Goal: Task Accomplishment & Management: Complete application form

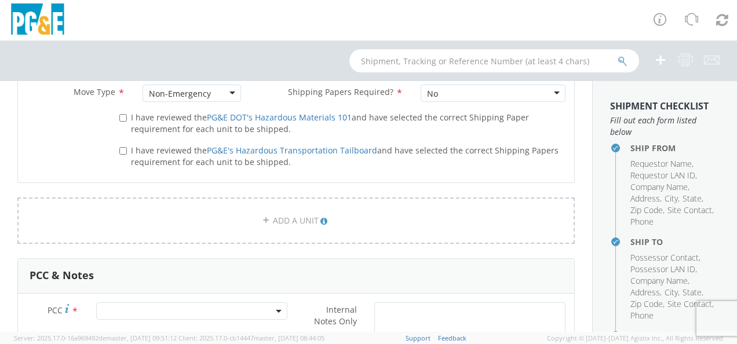
scroll to position [829, 0]
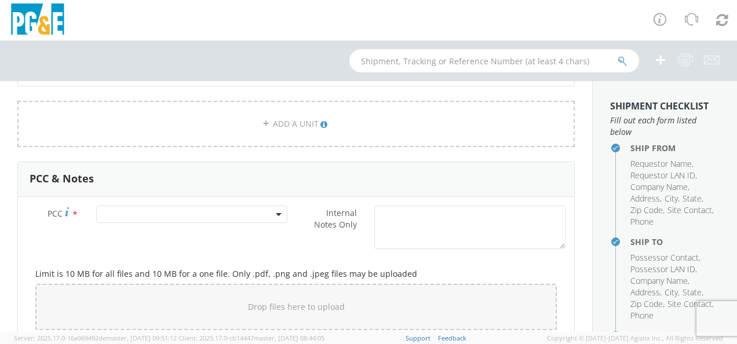
click at [243, 214] on span at bounding box center [191, 214] width 191 height 17
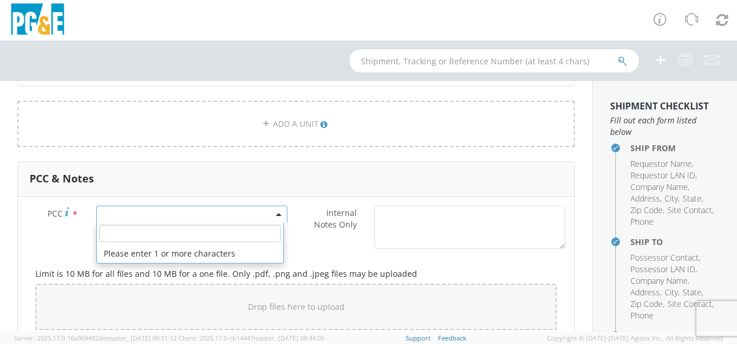
click at [193, 236] on input "number" at bounding box center [190, 233] width 182 height 17
type input "14299"
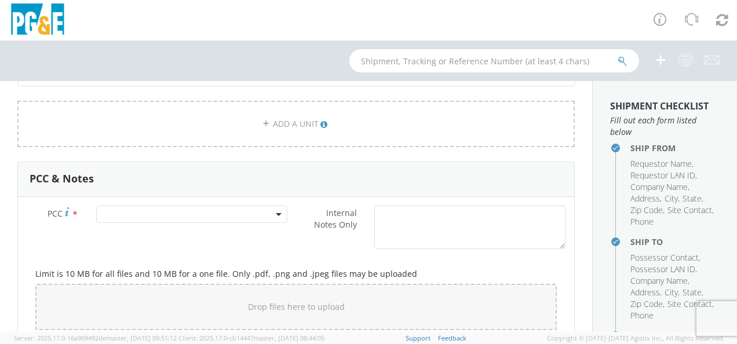
click at [136, 246] on div "PCC * Internal Notes Only *" at bounding box center [296, 230] width 556 height 49
click at [138, 213] on span at bounding box center [191, 214] width 191 height 17
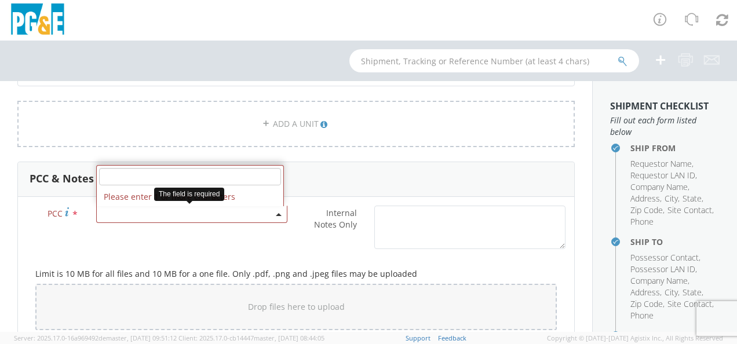
click at [137, 176] on input "number" at bounding box center [190, 176] width 182 height 17
type input "0"
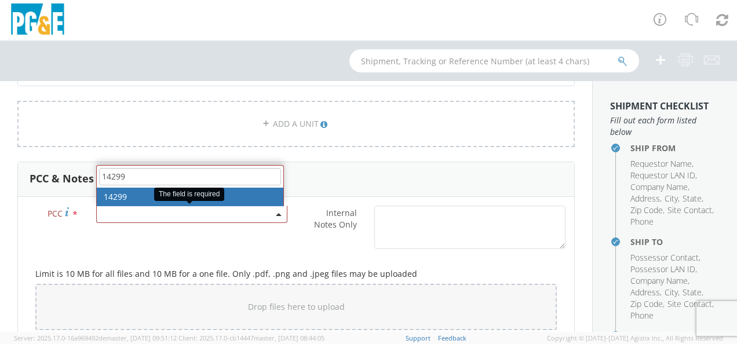
type input "14299"
select select "14299"
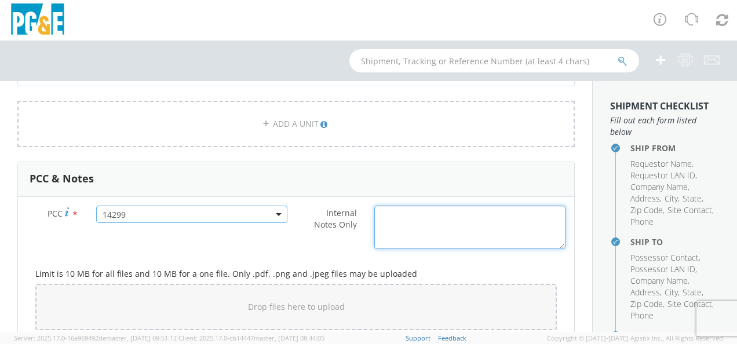
click at [430, 246] on textarea "Internal Notes Only *" at bounding box center [469, 227] width 191 height 43
type textarea "Both pickup and drop off locations it will be in tight quarters."
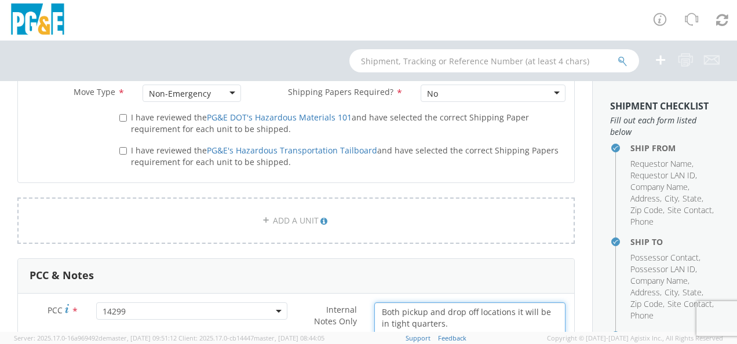
scroll to position [635, 0]
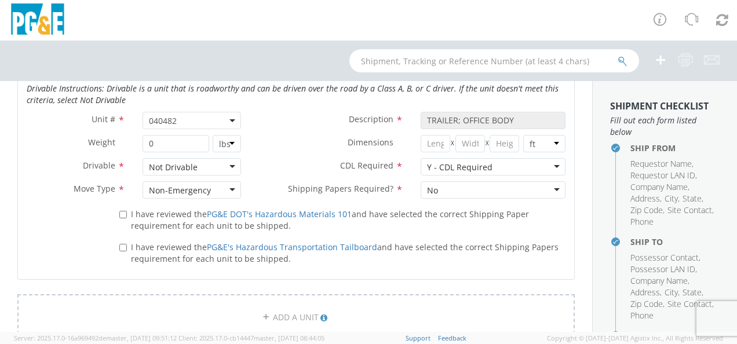
click at [158, 120] on span "040482" at bounding box center [192, 120] width 86 height 11
click at [180, 120] on span "040482" at bounding box center [192, 120] width 86 height 11
click at [162, 122] on span "040482" at bounding box center [192, 120] width 86 height 11
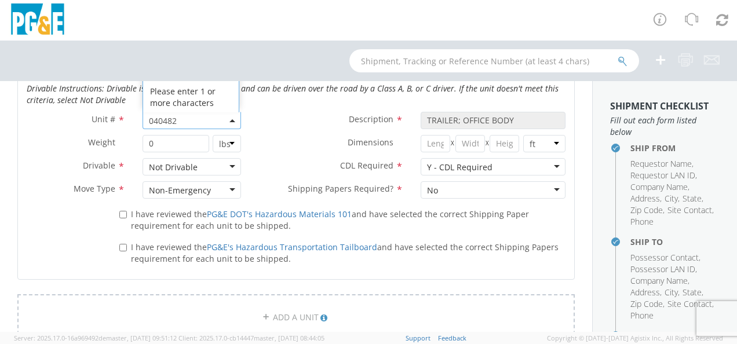
click at [162, 122] on span "040482" at bounding box center [192, 120] width 86 height 11
click at [258, 149] on label "Dimensions *" at bounding box center [331, 142] width 162 height 15
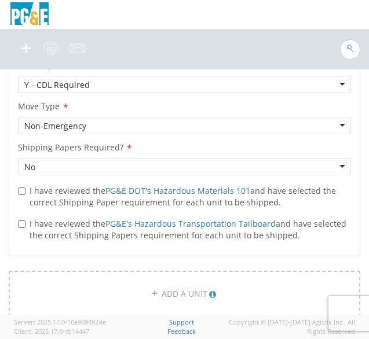
scroll to position [1834, 0]
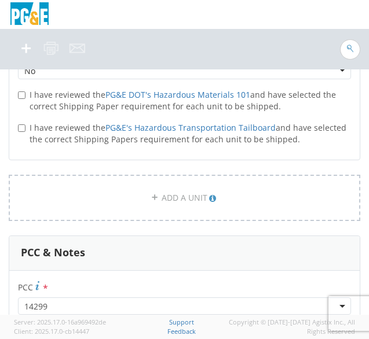
click at [25, 92] on label "I have reviewed the PG&E DOT's Hazardous Materials 101 and have selected the co…" at bounding box center [184, 99] width 333 height 25
click at [25, 92] on input "I have reviewed the PG&E DOT's Hazardous Materials 101 and have selected the co…" at bounding box center [22, 96] width 8 height 8
checkbox input "true"
click at [21, 129] on input "I have reviewed the PG&E's Hazardous Transportation Tailboard and have selected…" at bounding box center [22, 129] width 8 height 8
checkbox input "true"
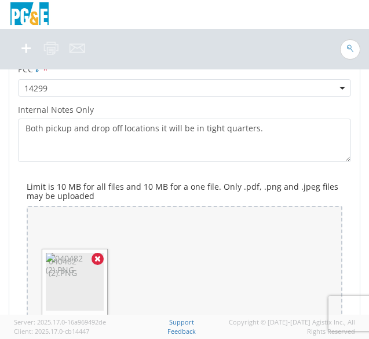
scroll to position [2123, 0]
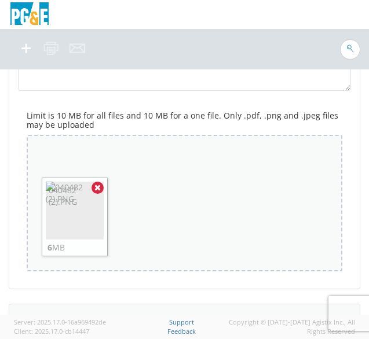
click at [284, 246] on div "Drop files here to upload 040482 (2).PNG 6 MB" at bounding box center [185, 203] width 316 height 137
type input "C:\fakepath\040482.PNG"
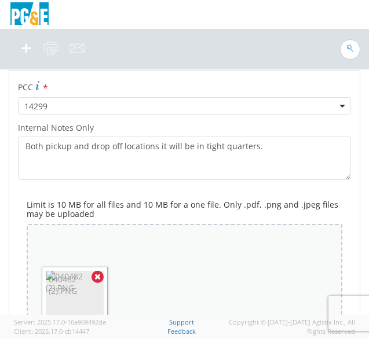
scroll to position [2131, 0]
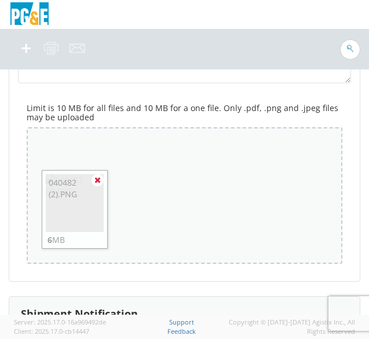
click at [97, 180] on icon at bounding box center [97, 180] width 6 height 8
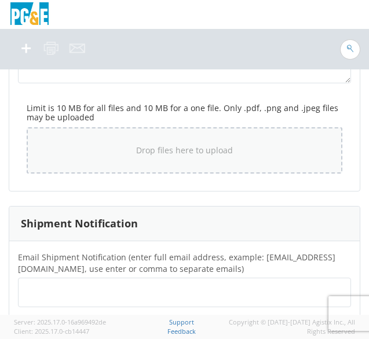
click at [156, 149] on span "Drop files here to upload" at bounding box center [184, 150] width 97 height 11
type input "C:\fakepath\040482.PNG"
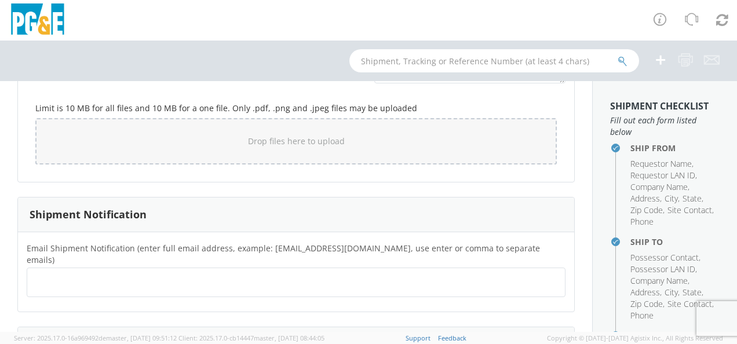
scroll to position [1092, 0]
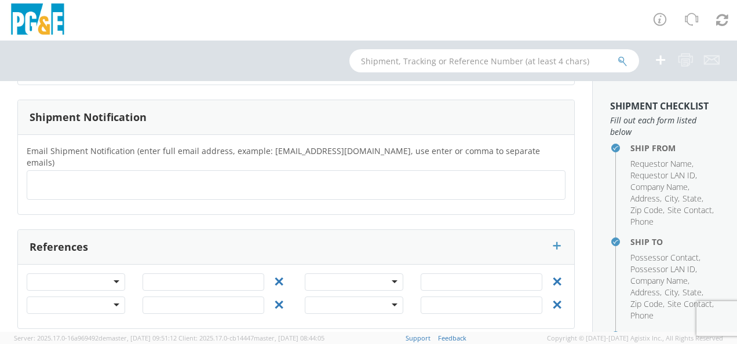
click at [116, 176] on ul at bounding box center [296, 185] width 528 height 19
type input "[EMAIL_ADDRESS][DOMAIN_NAME]"
type input "w"
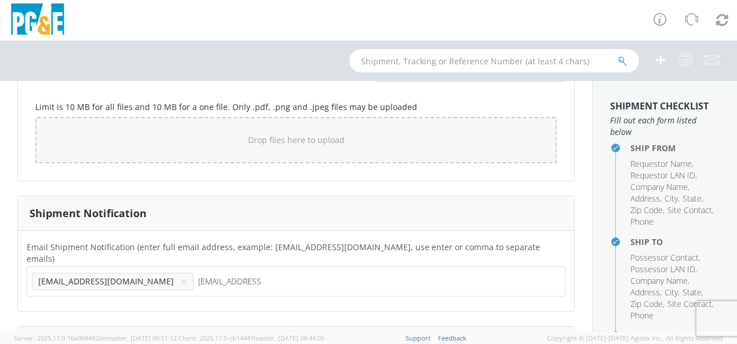
scroll to position [899, 0]
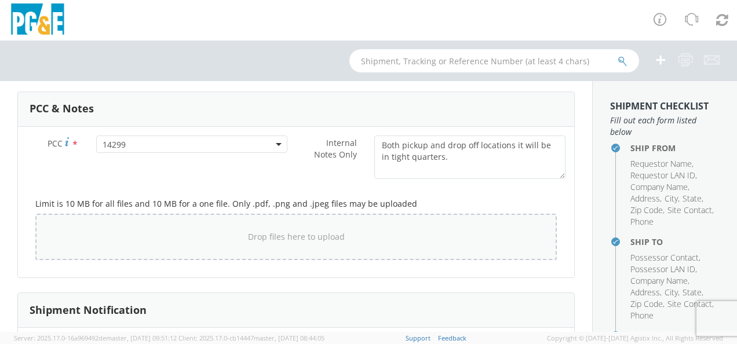
type input "[EMAIL_ADDRESS][DOMAIN_NAME]"
click at [284, 237] on span "Drop files here to upload" at bounding box center [296, 236] width 97 height 11
type input "C:\fakepath\040482.PNG"
click at [461, 167] on textarea "Both pickup and drop off locations it will be in tight quarters." at bounding box center [469, 157] width 191 height 43
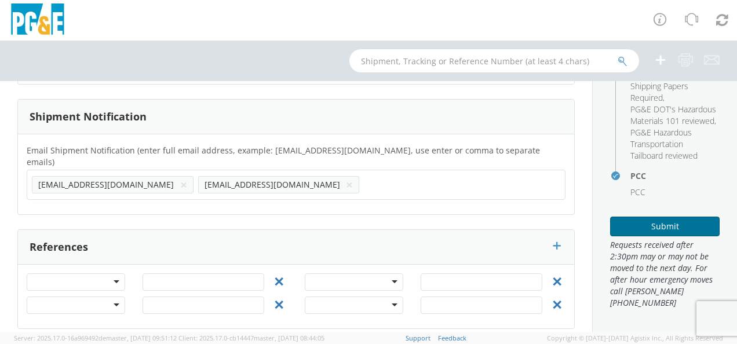
scroll to position [405, 0]
type textarea "Both pickup and drop off locations it will be in tight quarters. If you need to…"
click at [675, 221] on button "Submit" at bounding box center [664, 227] width 109 height 20
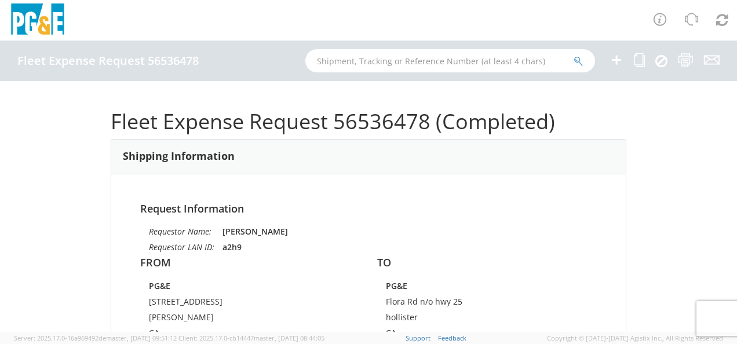
click at [404, 122] on h1 "Fleet Expense Request 56536478 (Completed)" at bounding box center [369, 121] width 516 height 23
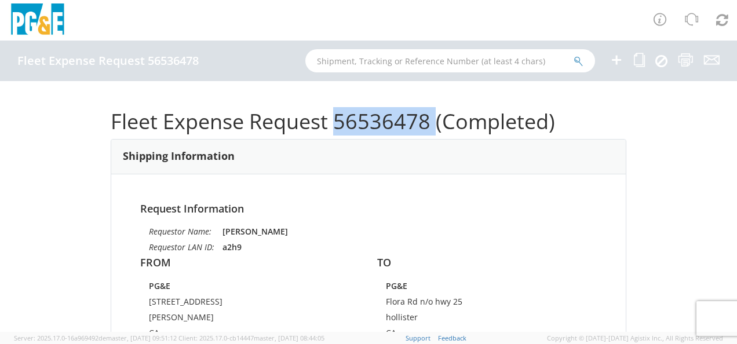
click at [404, 122] on h1 "Fleet Expense Request 56536478 (Completed)" at bounding box center [369, 121] width 516 height 23
copy h1 "56536478"
click at [395, 63] on input "text" at bounding box center [450, 60] width 290 height 23
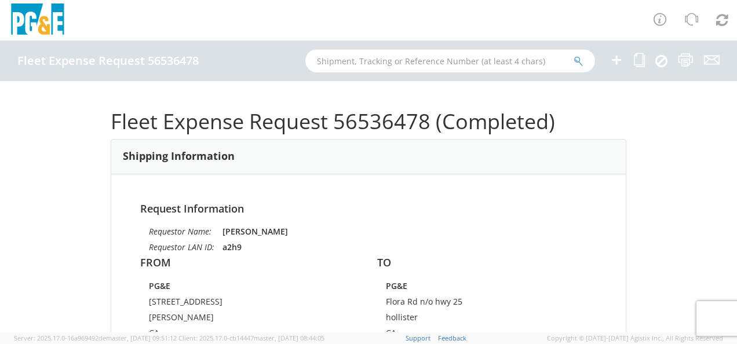
paste input "56536478"
type input "56536478"
click at [573, 55] on button "submit" at bounding box center [578, 62] width 10 height 14
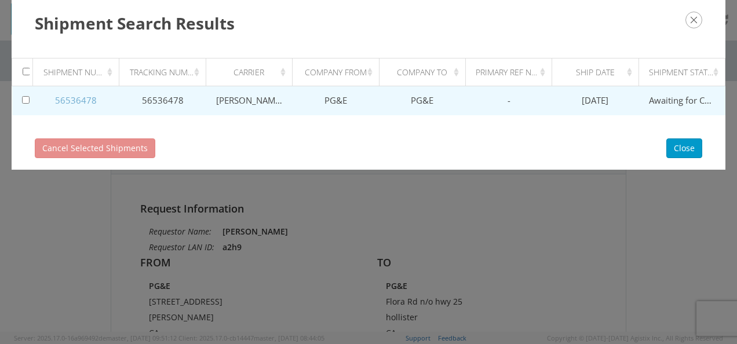
click at [73, 99] on link "56536478" at bounding box center [76, 100] width 42 height 12
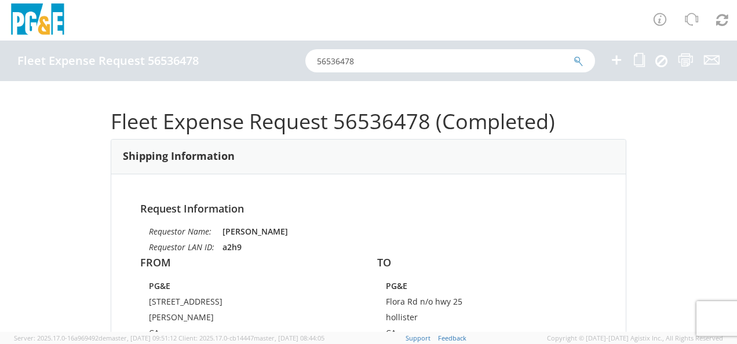
click at [576, 61] on icon "submit" at bounding box center [578, 61] width 10 height 10
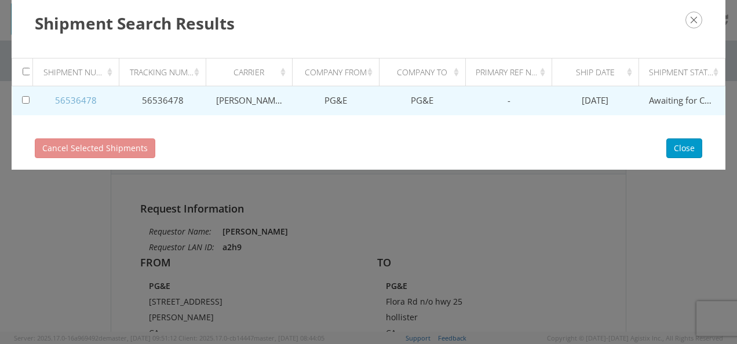
click at [76, 100] on link "56536478" at bounding box center [76, 100] width 42 height 12
